Goal: Navigation & Orientation: Find specific page/section

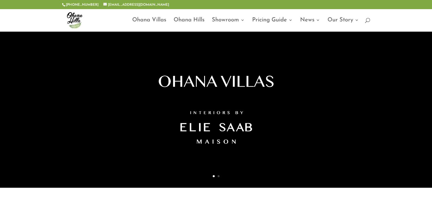
click at [159, 20] on link "Ohana Villas" at bounding box center [149, 24] width 34 height 13
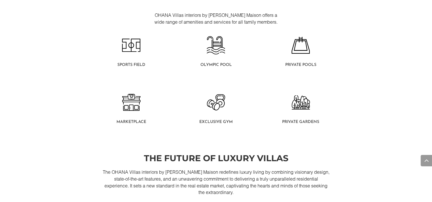
scroll to position [314, 0]
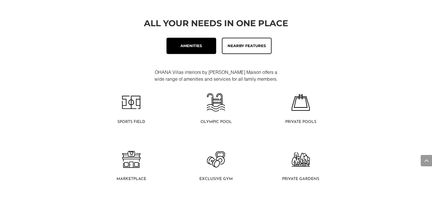
click at [242, 43] on div "Nearby Features" at bounding box center [247, 46] width 40 height 7
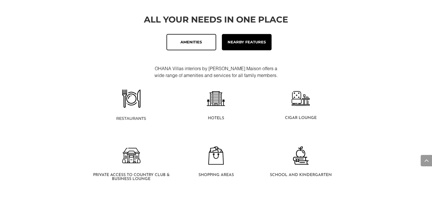
scroll to position [342, 0]
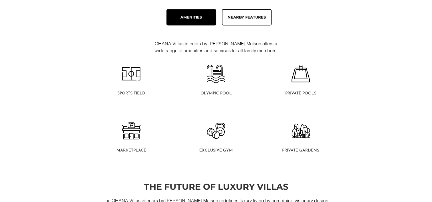
click at [260, 15] on div "Nearby Features" at bounding box center [247, 17] width 40 height 7
